Goal: Task Accomplishment & Management: Complete application form

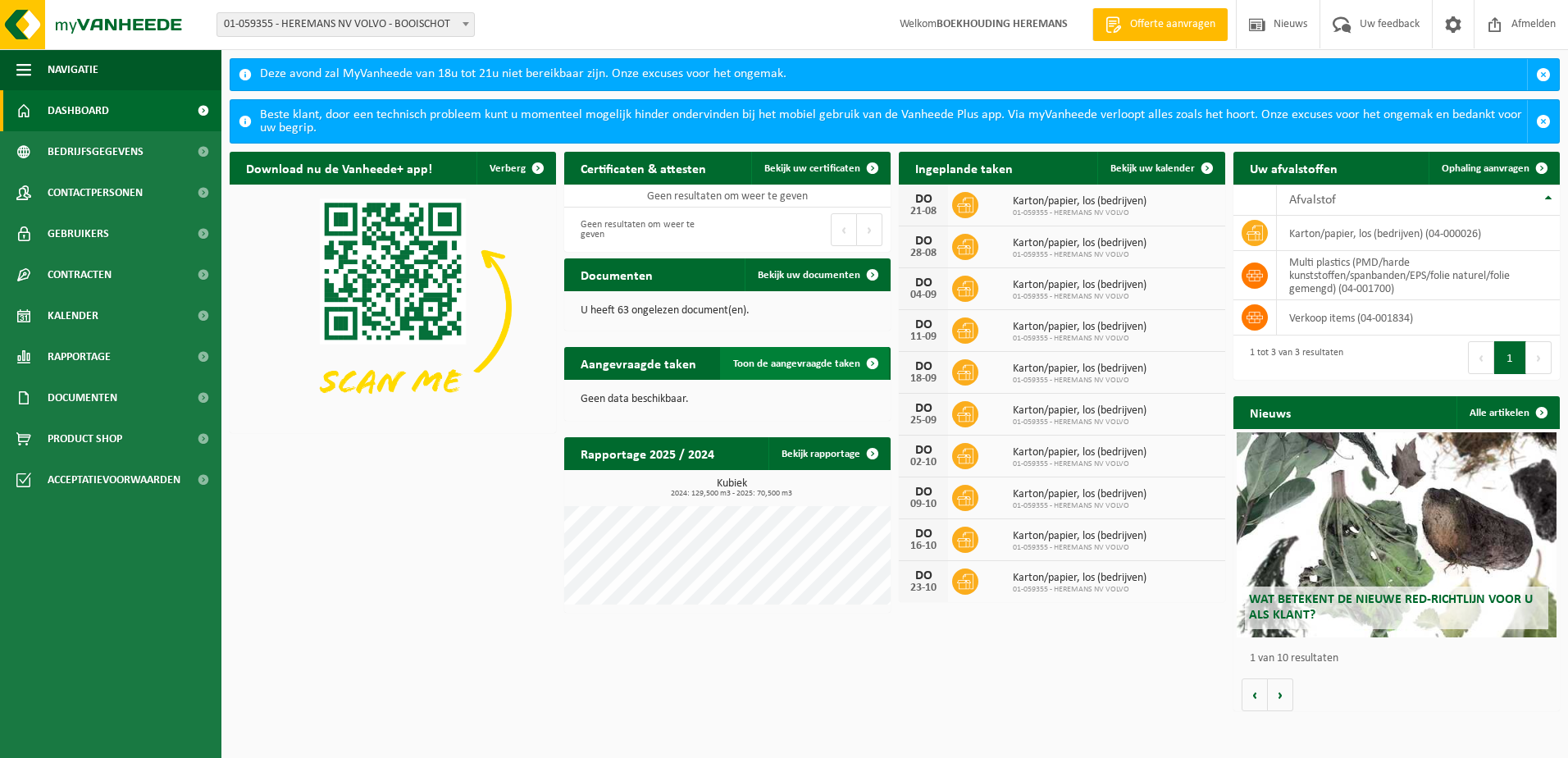
click at [780, 367] on span "Toon de aangevraagde taken" at bounding box center [796, 364] width 127 height 11
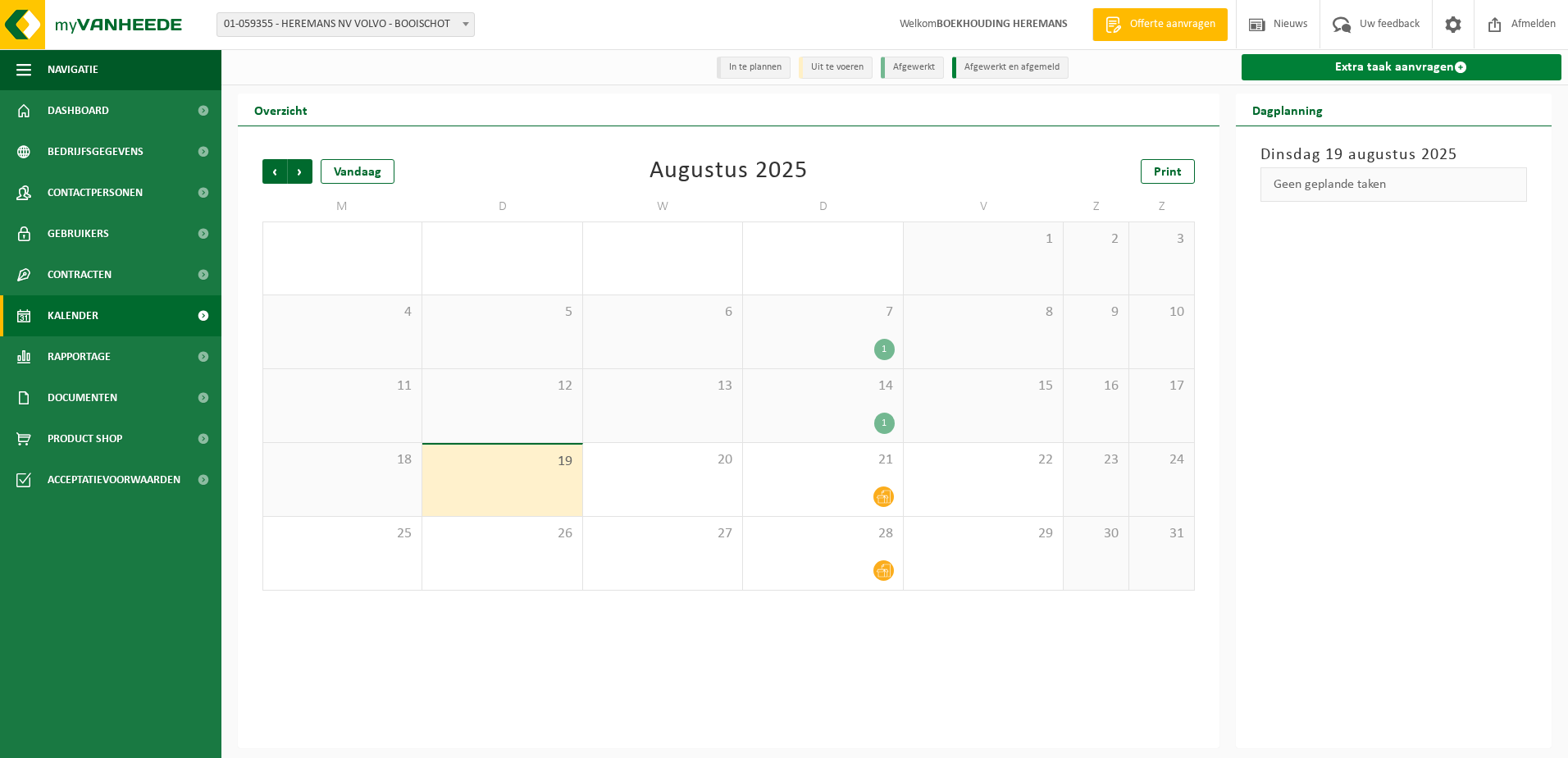
click at [1374, 64] on link "Extra taak aanvragen" at bounding box center [1402, 68] width 321 height 26
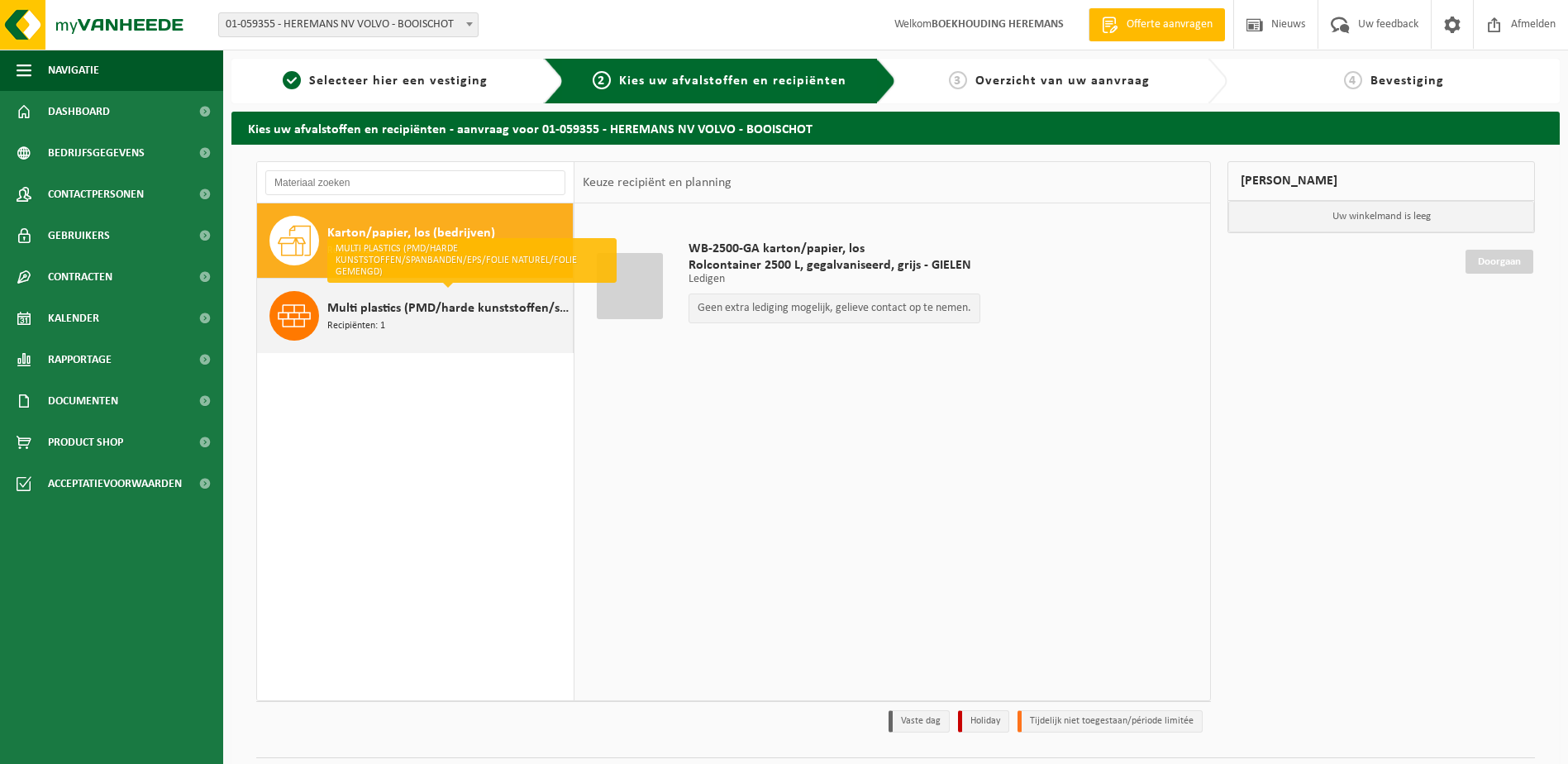
click at [354, 313] on span "Multi plastics (PMD/harde kunststoffen/spanbanden/EPS/folie naturel/folie gemen…" at bounding box center [448, 309] width 241 height 20
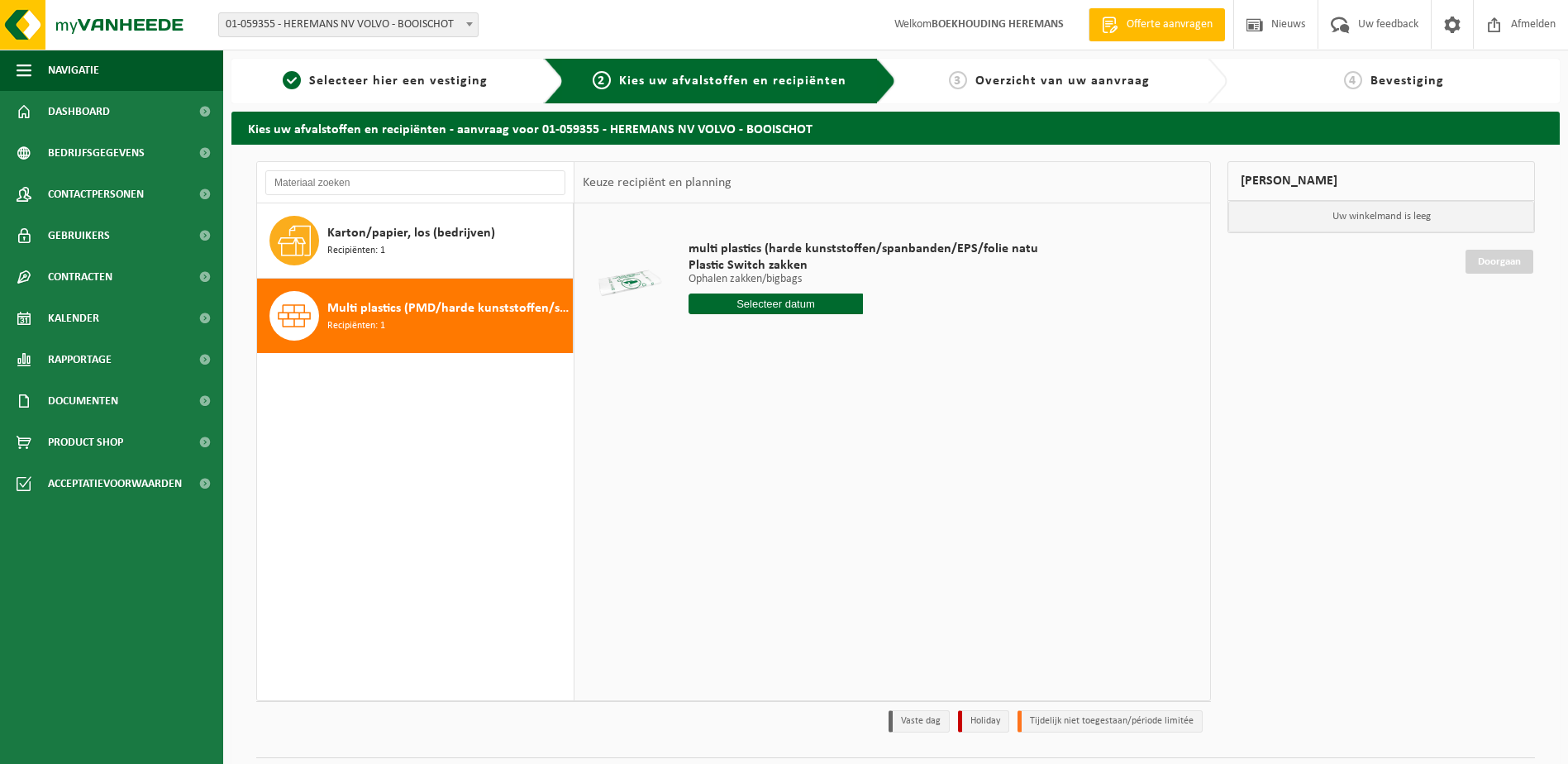
click at [807, 297] on input "text" at bounding box center [777, 303] width 176 height 20
click at [788, 508] on div "28" at bounding box center [790, 504] width 29 height 27
type input "Van [DATE]"
click at [850, 332] on input "2" at bounding box center [777, 335] width 176 height 21
click at [850, 332] on input "3" at bounding box center [777, 335] width 176 height 21
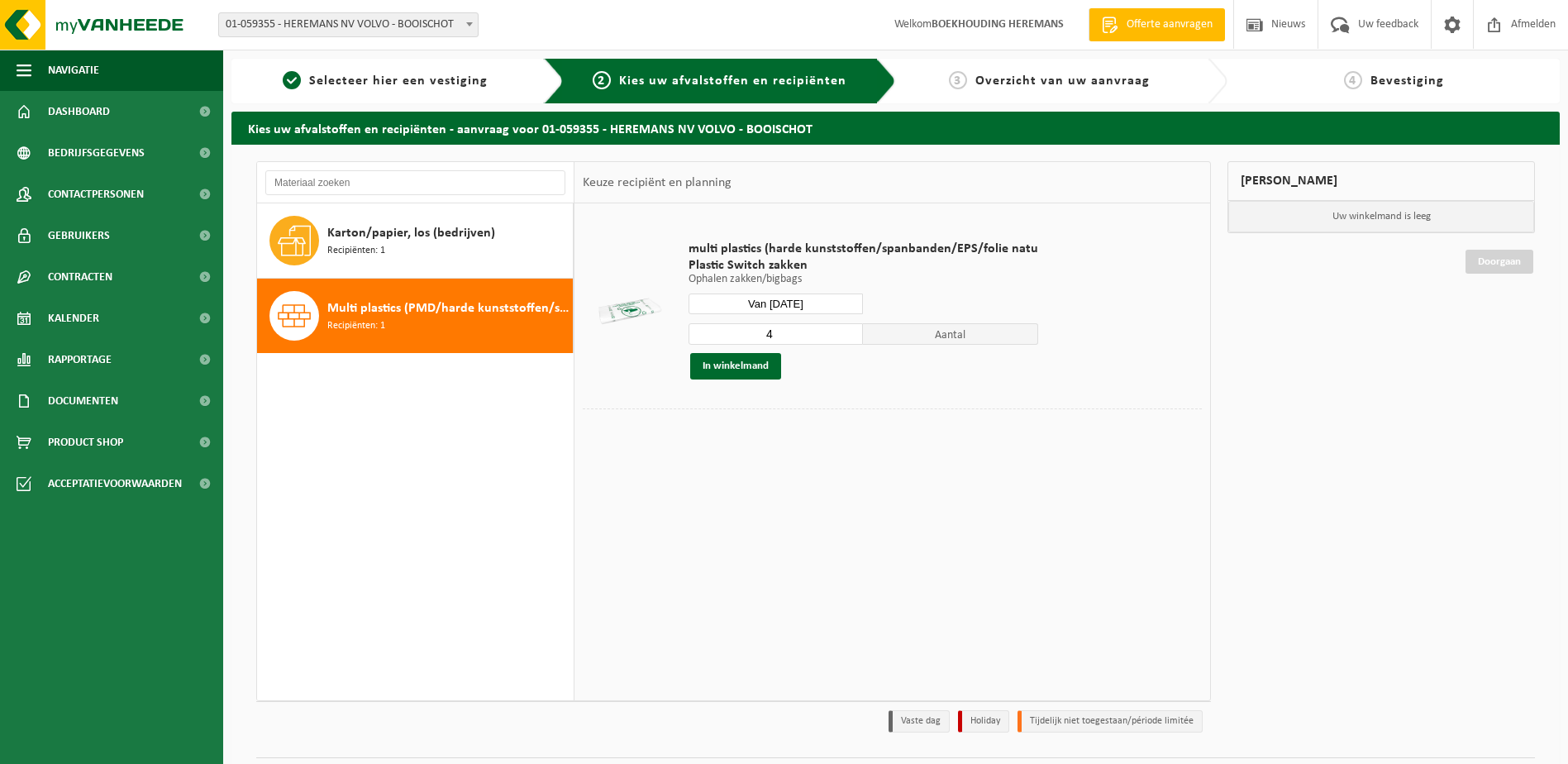
click at [850, 332] on input "4" at bounding box center [777, 335] width 176 height 21
click at [850, 332] on input "5" at bounding box center [777, 335] width 176 height 21
click at [850, 332] on input "6" at bounding box center [777, 335] width 176 height 21
click at [850, 332] on input "7" at bounding box center [777, 335] width 176 height 21
click at [850, 332] on input "8" at bounding box center [777, 335] width 176 height 21
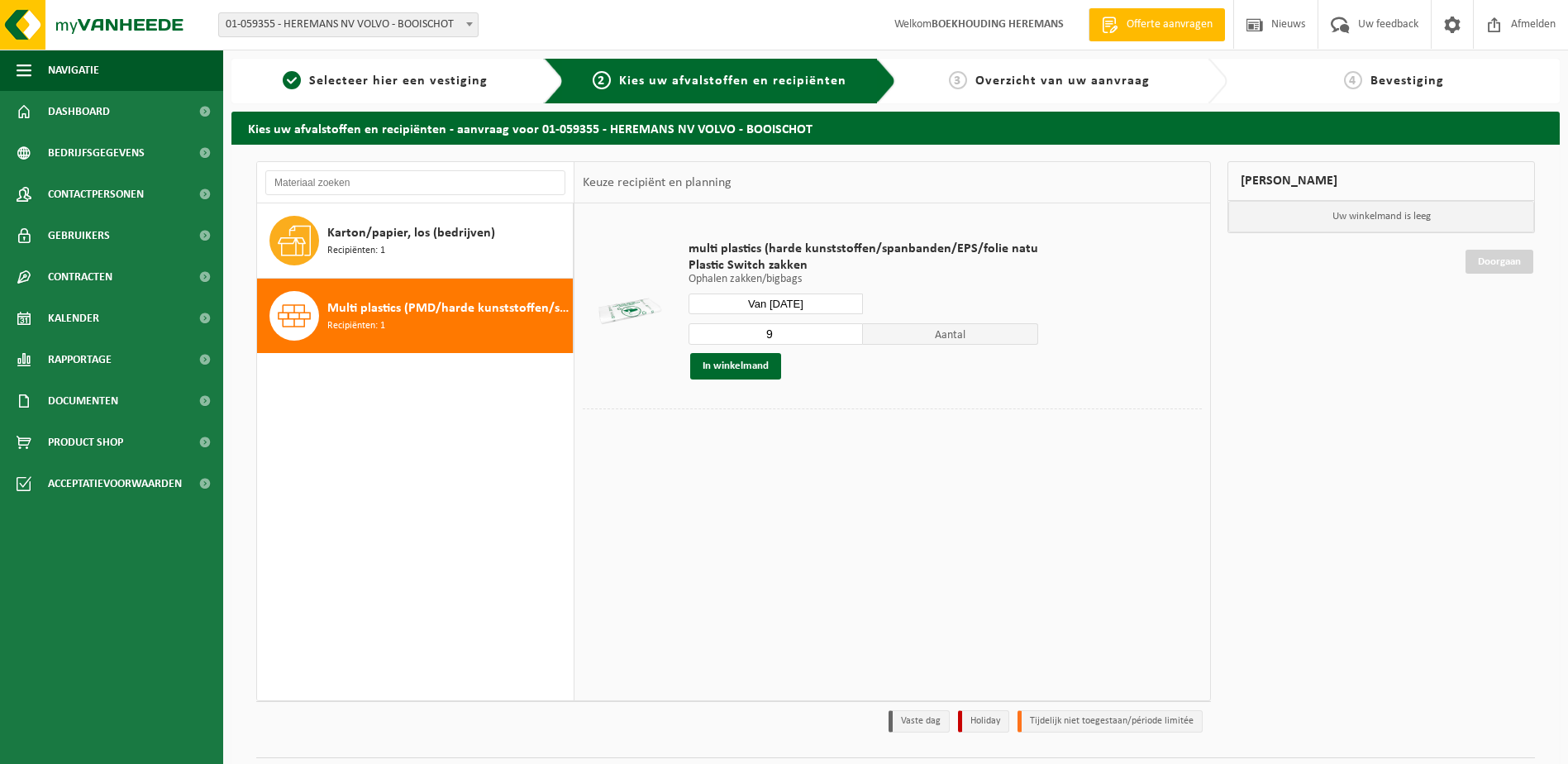
type input "9"
click at [850, 332] on input "9" at bounding box center [777, 335] width 176 height 21
click at [728, 358] on button "In winkelmand" at bounding box center [735, 366] width 91 height 27
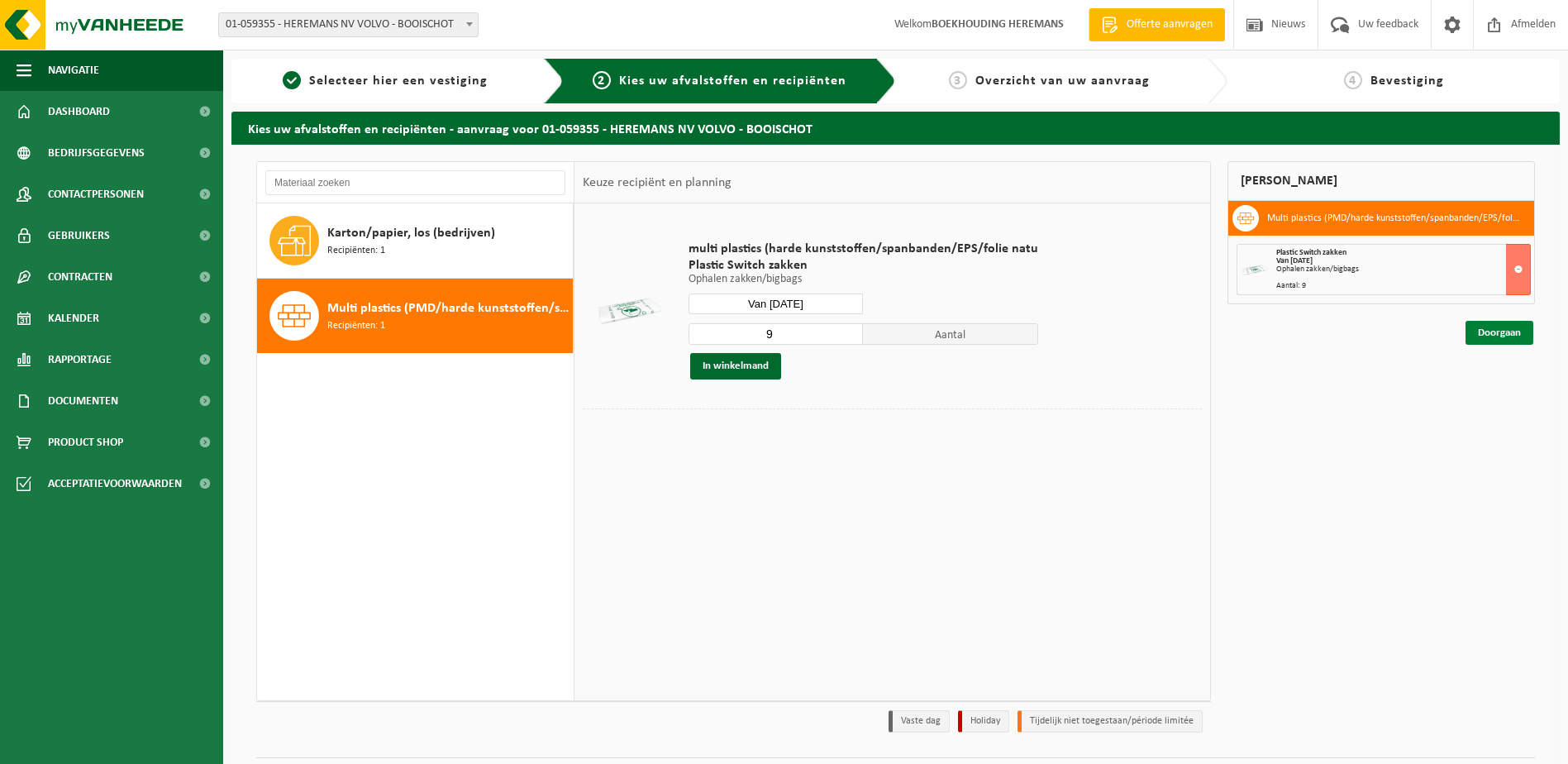
click at [1478, 343] on link "Doorgaan" at bounding box center [1500, 333] width 67 height 24
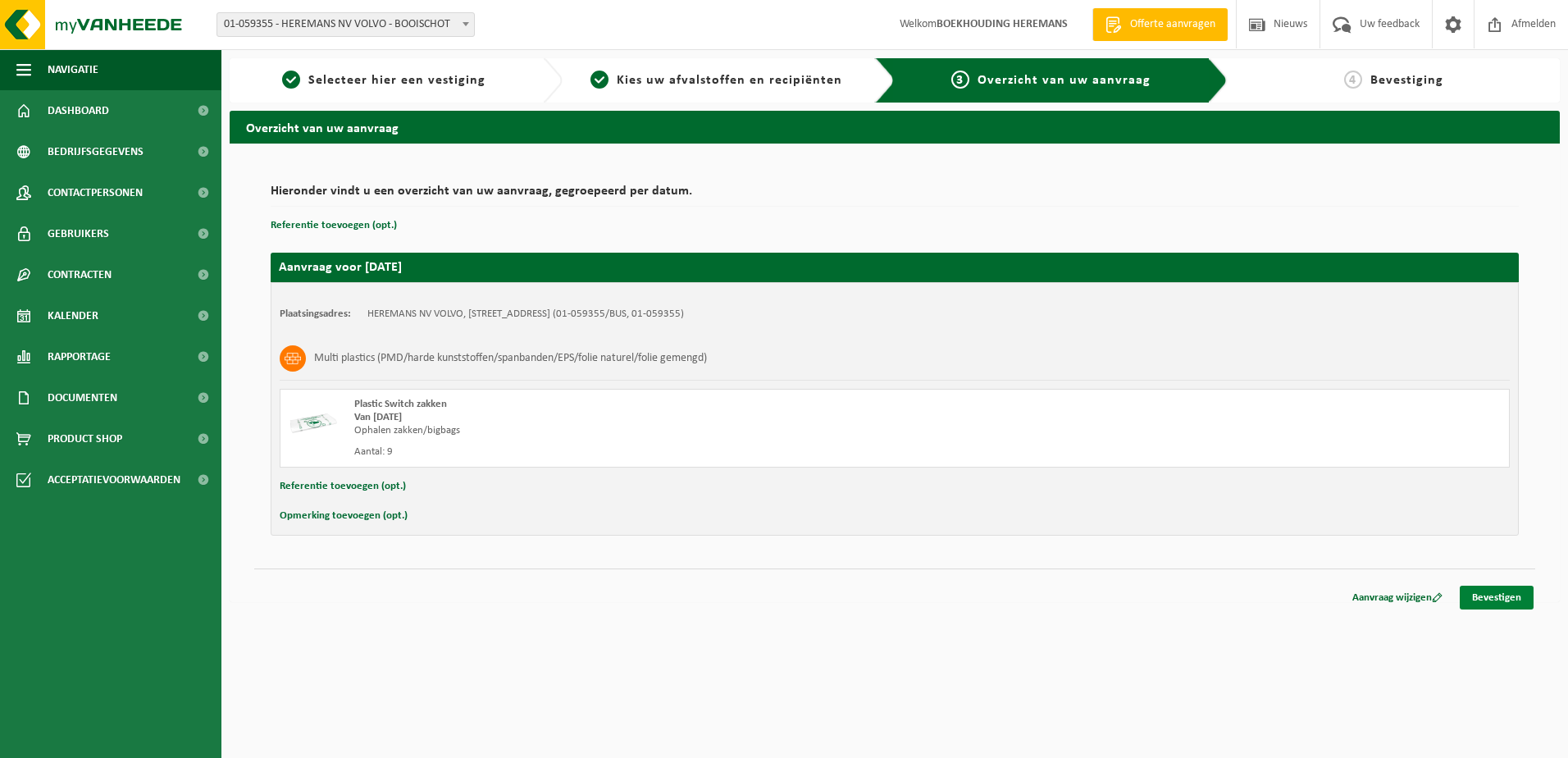
click at [1507, 594] on link "Bevestigen" at bounding box center [1497, 598] width 74 height 24
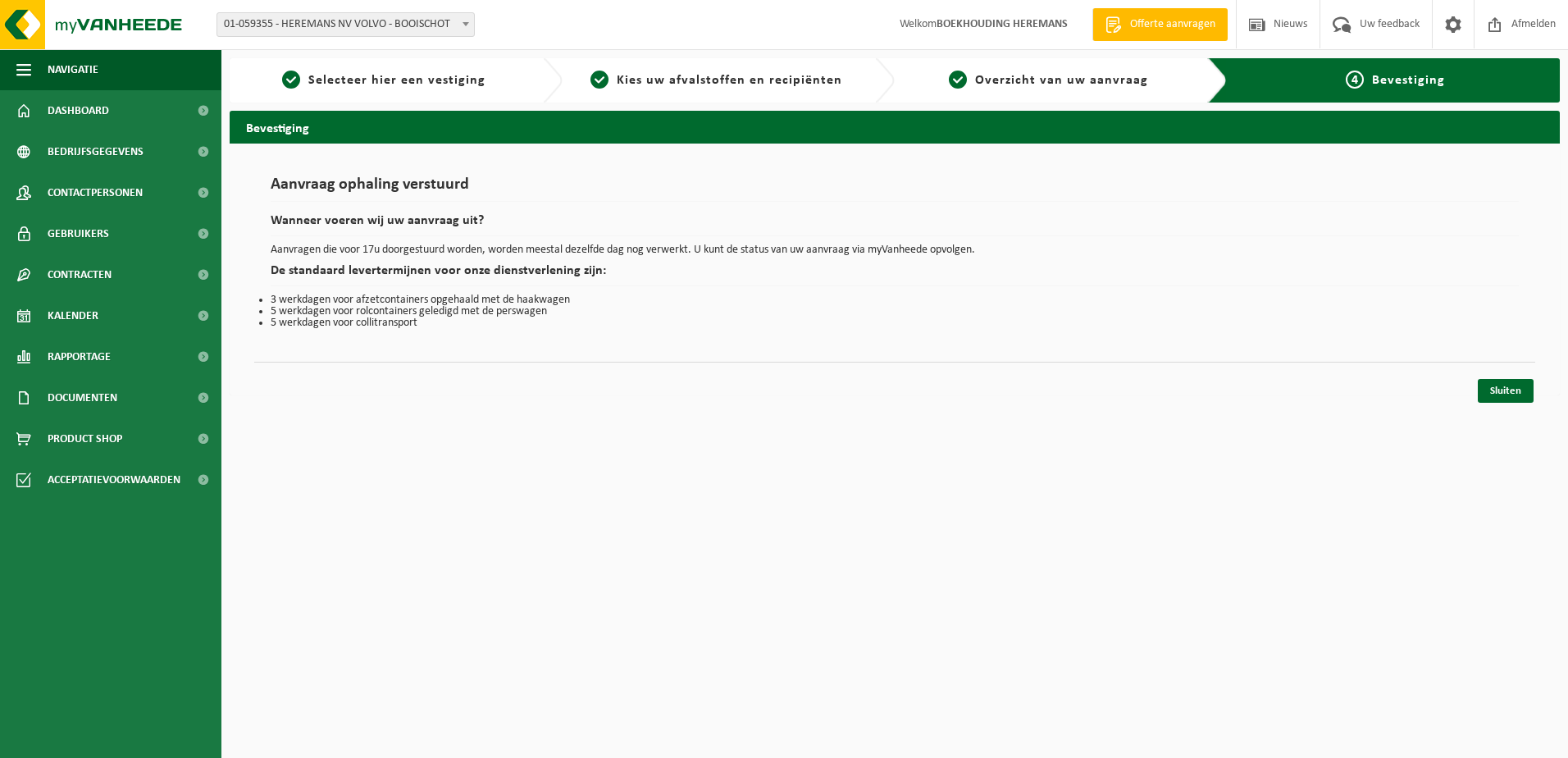
click at [1499, 405] on div "Navigatie Offerte aanvragen Nieuws Uw feedback Afmelden Dashboard Bedrijfsgegev…" at bounding box center [784, 206] width 1568 height 412
click at [1513, 386] on link "Sluiten" at bounding box center [1506, 391] width 55 height 24
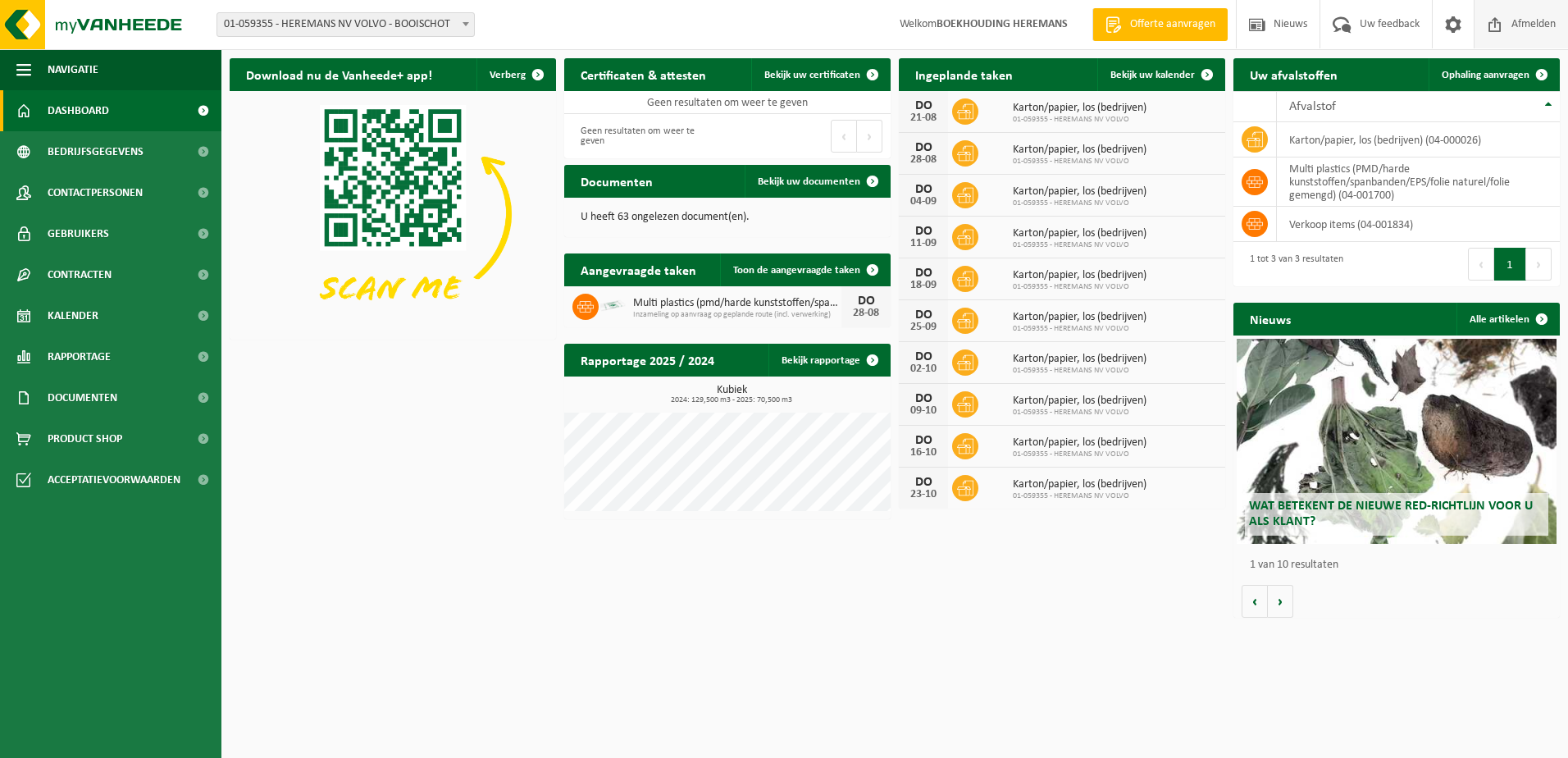
click at [1525, 16] on span "Afmelden" at bounding box center [1534, 24] width 53 height 48
